Goal: Task Accomplishment & Management: Complete application form

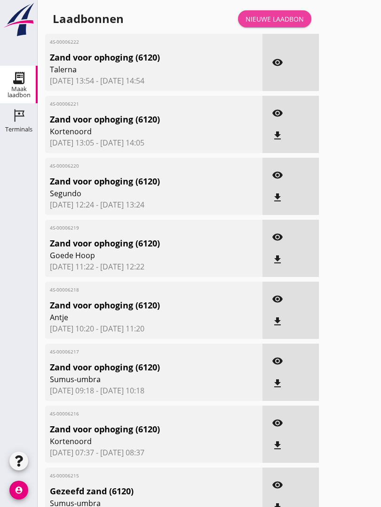
click at [283, 24] on div "Nieuwe laadbon" at bounding box center [274, 19] width 58 height 10
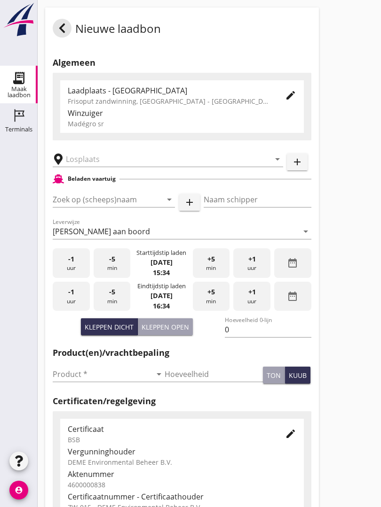
click at [107, 159] on div "arrow_drop_down" at bounding box center [168, 156] width 230 height 21
click at [99, 158] on div "arrow_drop_down" at bounding box center [168, 156] width 230 height 21
click at [110, 163] on input "text" at bounding box center [161, 159] width 191 height 15
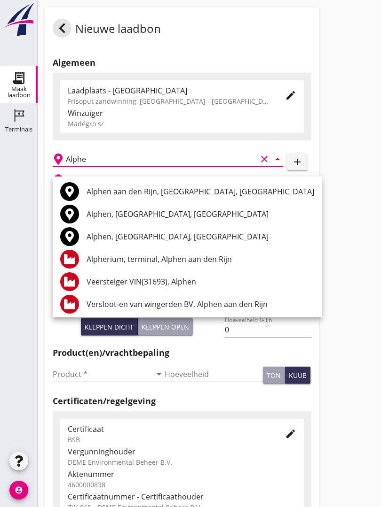
click at [146, 186] on div "Alphen aan den Rijn, [GEOGRAPHIC_DATA], [GEOGRAPHIC_DATA]" at bounding box center [199, 191] width 227 height 11
type input "Alphen aan den Rijn, [GEOGRAPHIC_DATA], [GEOGRAPHIC_DATA]"
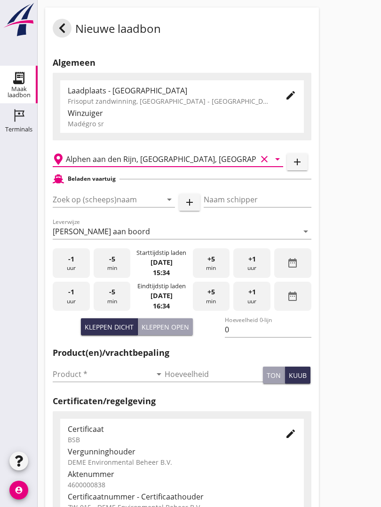
click at [139, 206] on input "Zoek op (scheeps)naam" at bounding box center [101, 199] width 96 height 15
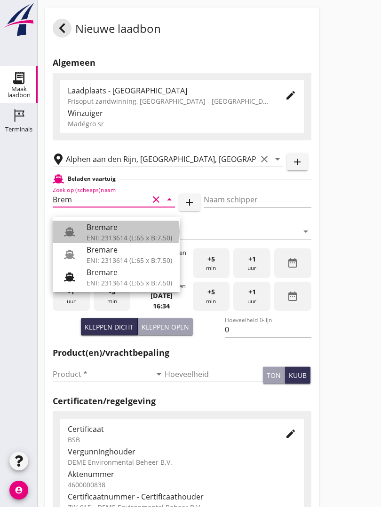
click at [122, 228] on div "Bremare" at bounding box center [128, 227] width 85 height 11
type input "Bremare"
type input "[PERSON_NAME]"
type input "429"
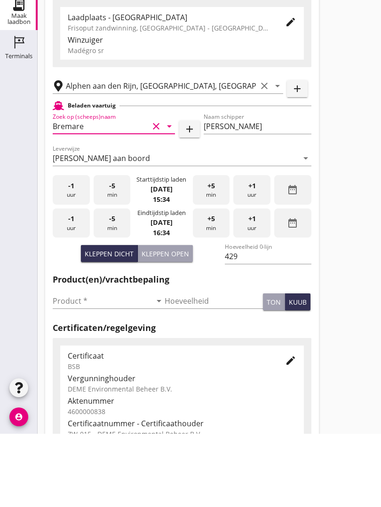
click at [69, 367] on input "Product *" at bounding box center [102, 374] width 99 height 15
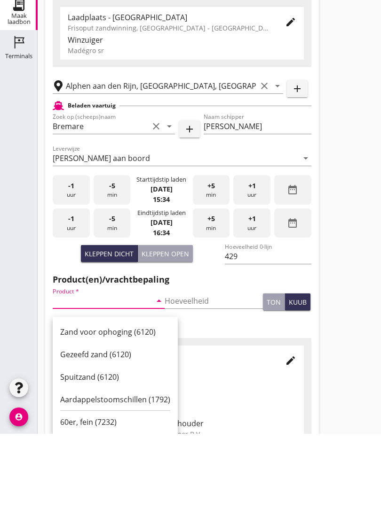
click at [118, 400] on div "Zand voor ophoging (6120)" at bounding box center [115, 405] width 110 height 11
type input "Zand voor ophoging (6120)"
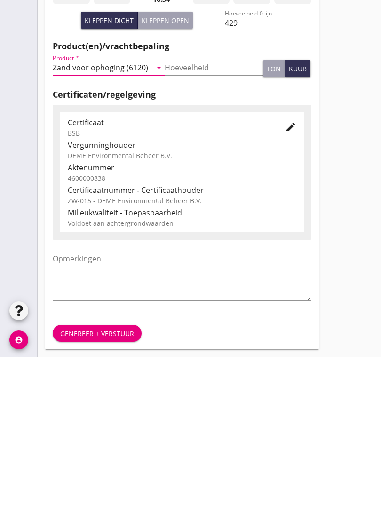
scroll to position [164, 0]
click at [105, 479] on div "Genereer + verstuur" at bounding box center [97, 484] width 74 height 10
